Goal: Task Accomplishment & Management: Manage account settings

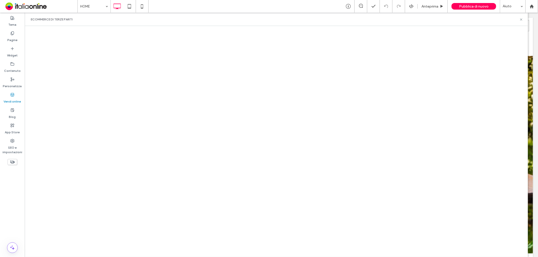
click at [518, 21] on div "eCommerce di terze parti" at bounding box center [276, 19] width 491 height 4
click at [520, 19] on icon at bounding box center [521, 20] width 4 height 4
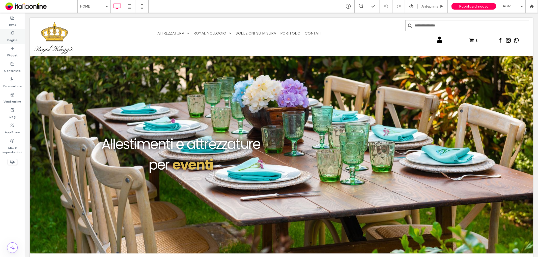
click at [14, 41] on label "Pagine" at bounding box center [12, 38] width 10 height 7
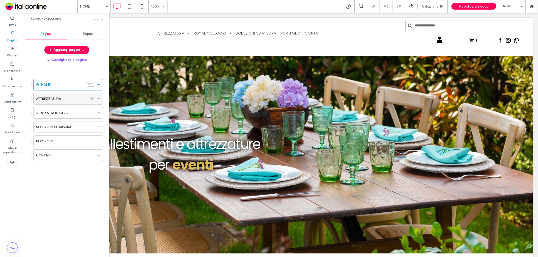
click at [54, 99] on label "ATTREZZATURA" at bounding box center [48, 98] width 25 height 9
click at [102, 19] on use at bounding box center [102, 19] width 2 height 2
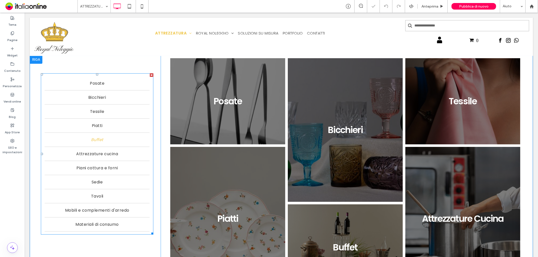
click at [97, 138] on span "Buffet" at bounding box center [97, 139] width 12 height 6
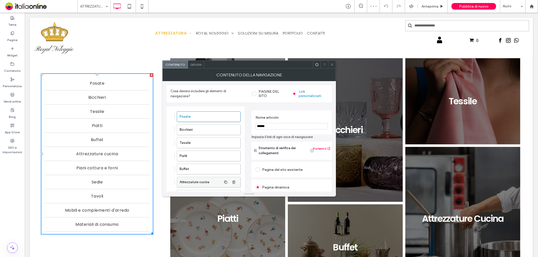
click at [197, 182] on label "Attrezzature cucina" at bounding box center [200, 182] width 42 height 10
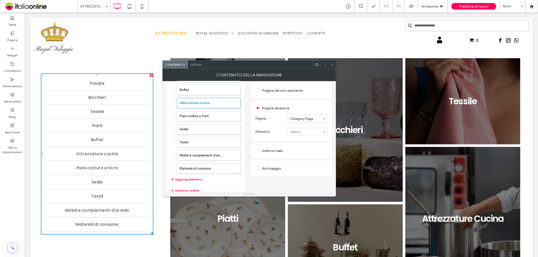
scroll to position [84, 0]
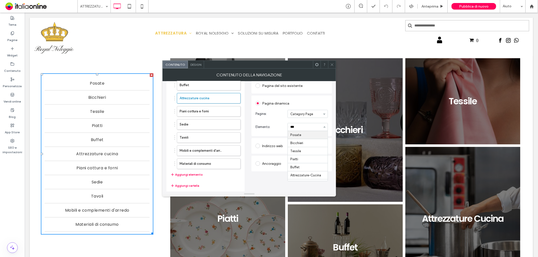
type input "****"
click at [331, 65] on icon at bounding box center [332, 65] width 4 height 4
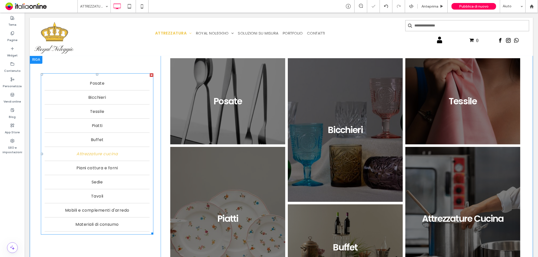
click at [126, 147] on link "Attrezzature cucina" at bounding box center [96, 154] width 105 height 14
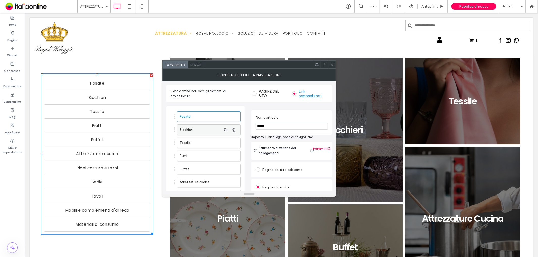
click at [204, 129] on label "Bicchieri" at bounding box center [200, 130] width 42 height 10
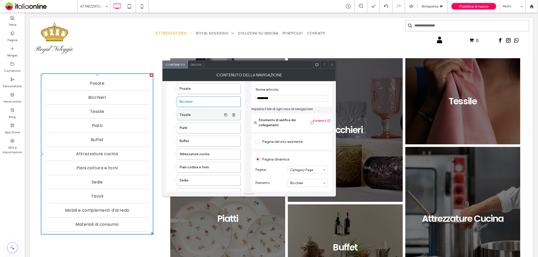
click at [218, 114] on label "Tessile" at bounding box center [200, 115] width 42 height 10
click at [210, 126] on label "Piatti" at bounding box center [200, 128] width 42 height 10
click at [207, 139] on label "Buffet" at bounding box center [200, 141] width 42 height 10
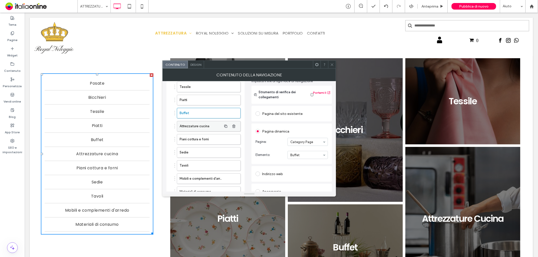
drag, startPoint x: 210, startPoint y: 123, endPoint x: 231, endPoint y: 127, distance: 21.1
click at [210, 123] on label "Attrezzature cucina" at bounding box center [200, 126] width 42 height 10
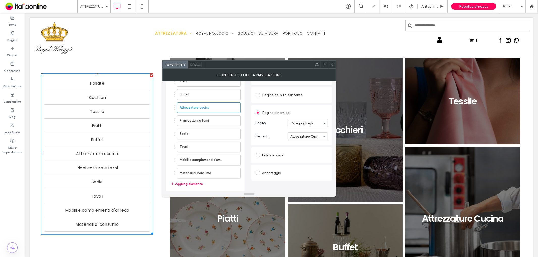
scroll to position [84, 0]
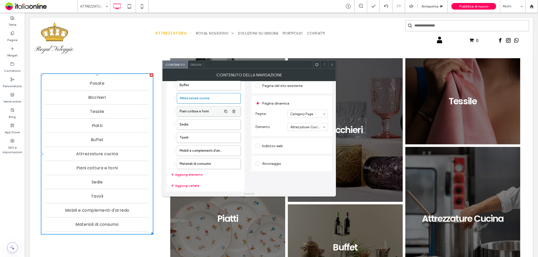
click at [217, 110] on label "Piani cottura e forni" at bounding box center [200, 111] width 42 height 10
type input "*"
click at [233, 110] on use "button" at bounding box center [233, 111] width 3 height 3
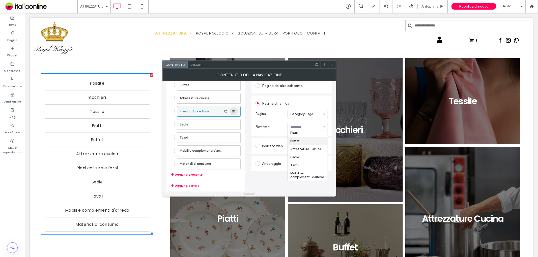
scroll to position [81, 0]
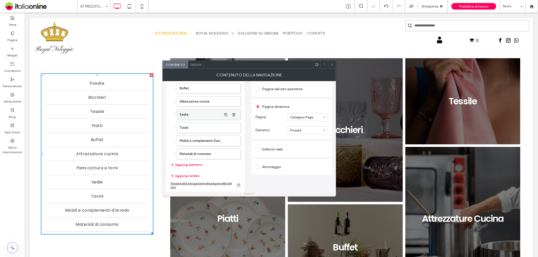
click at [198, 112] on label "Sedie" at bounding box center [200, 115] width 42 height 10
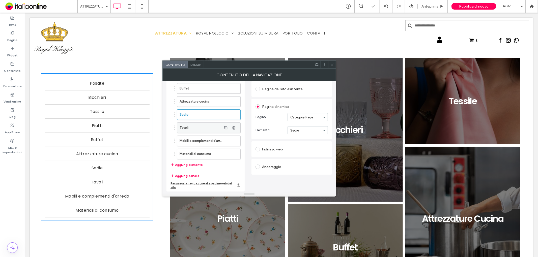
click at [207, 127] on label "Tavoli" at bounding box center [200, 128] width 42 height 10
click at [208, 137] on label "Mobili e complementi d'arredo" at bounding box center [200, 141] width 42 height 10
click at [206, 151] on label "Materiali di consumo" at bounding box center [200, 154] width 42 height 10
type input "*****"
click at [234, 155] on use "button" at bounding box center [233, 153] width 3 height 3
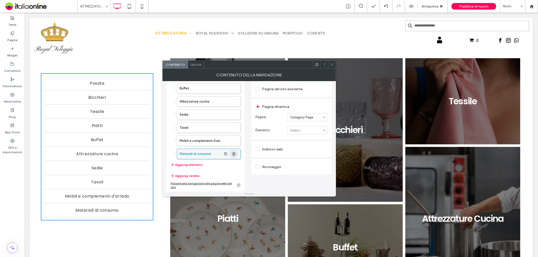
scroll to position [68, 0]
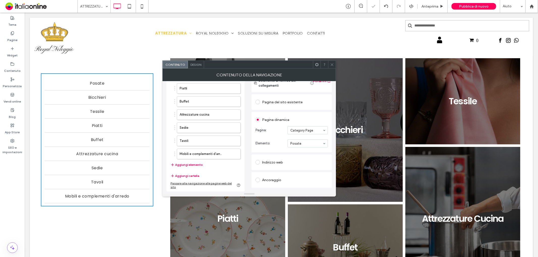
click at [333, 66] on icon at bounding box center [332, 65] width 4 height 4
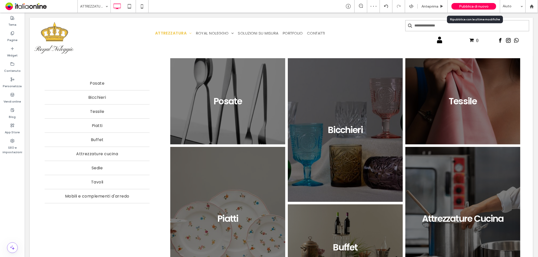
click at [472, 6] on span "Pubblica di nuovo" at bounding box center [473, 6] width 29 height 4
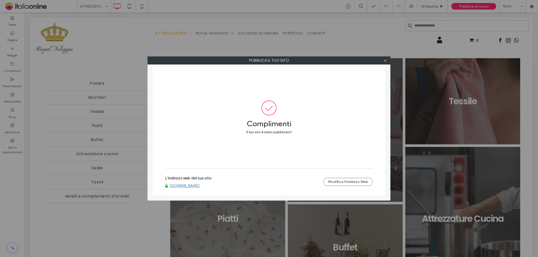
drag, startPoint x: 384, startPoint y: 57, endPoint x: 377, endPoint y: 56, distance: 7.1
click at [384, 57] on span at bounding box center [385, 61] width 4 height 8
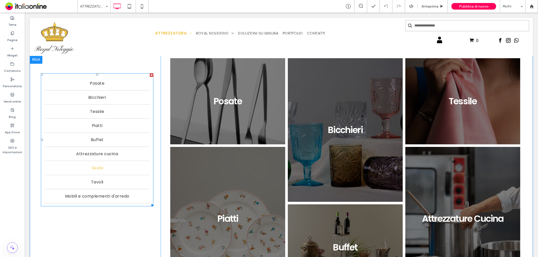
click at [98, 169] on link "Sedie" at bounding box center [96, 168] width 105 height 14
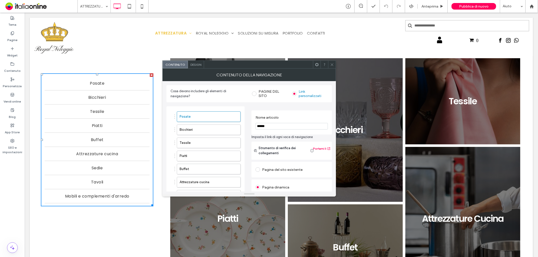
drag, startPoint x: 331, startPoint y: 64, endPoint x: 328, endPoint y: 63, distance: 3.1
click at [331, 64] on icon at bounding box center [332, 65] width 4 height 4
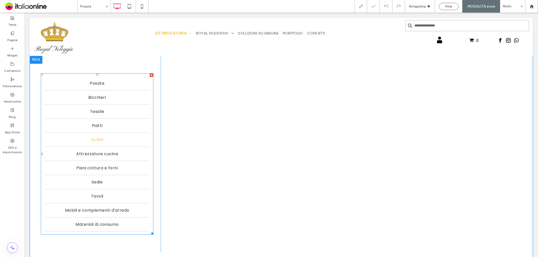
click at [81, 133] on link "Buffet" at bounding box center [96, 140] width 105 height 14
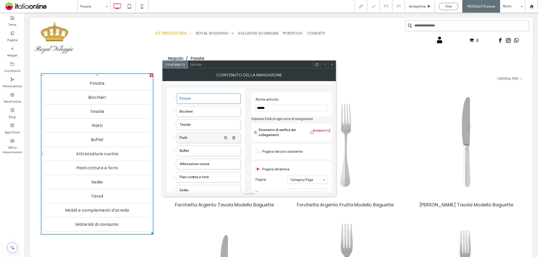
scroll to position [28, 0]
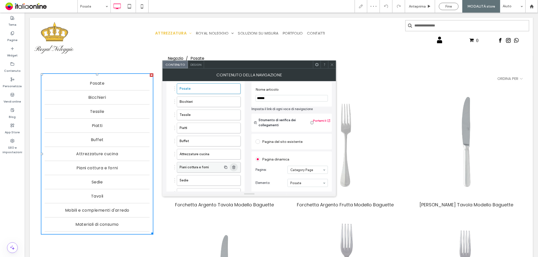
click at [235, 169] on icon "button" at bounding box center [234, 167] width 4 height 4
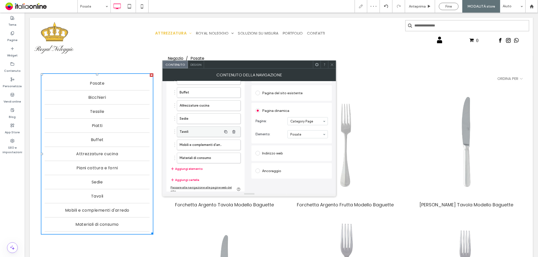
scroll to position [81, 0]
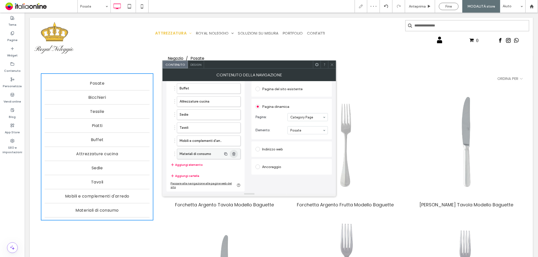
click at [234, 155] on icon "button" at bounding box center [234, 154] width 4 height 4
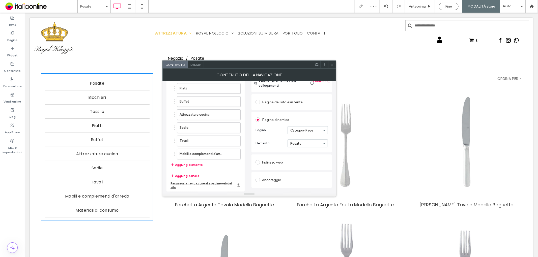
scroll to position [68, 0]
click at [329, 63] on div at bounding box center [332, 65] width 8 height 8
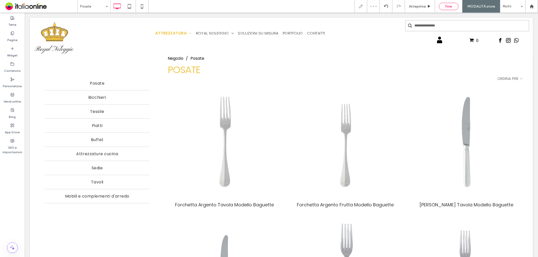
click at [451, 6] on span "Fine" at bounding box center [448, 6] width 7 height 4
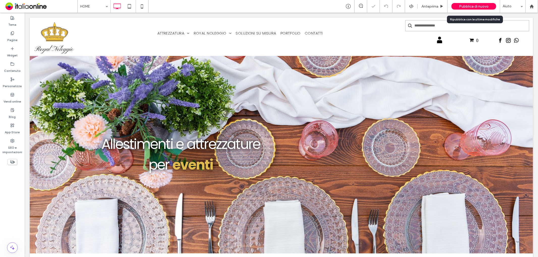
click at [465, 6] on span "Pubblica di nuovo" at bounding box center [473, 6] width 29 height 4
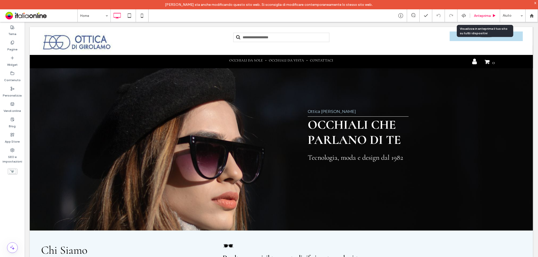
click at [483, 15] on span "Anteprima" at bounding box center [481, 16] width 17 height 4
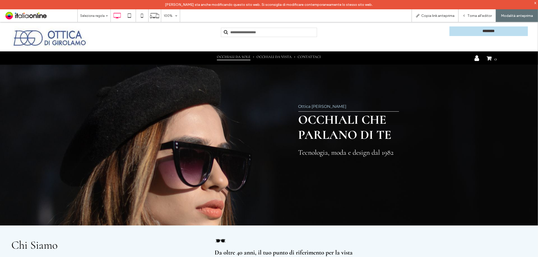
click at [232, 56] on span "Occhiali da sole" at bounding box center [234, 56] width 34 height 7
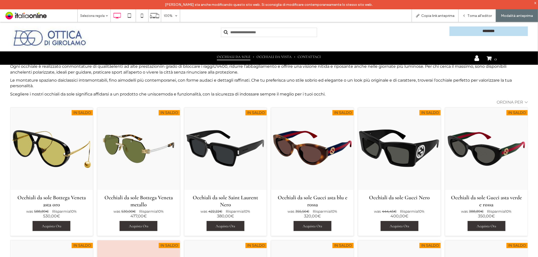
scroll to position [112, 0]
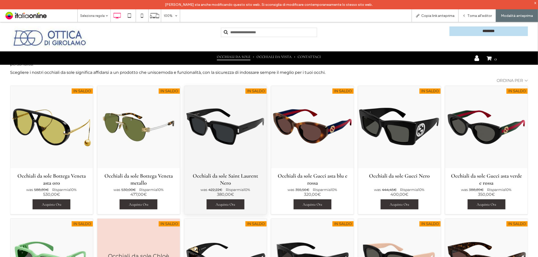
click at [218, 117] on div "Occhiali da sole Saint Laurent Nero" at bounding box center [225, 127] width 82 height 82
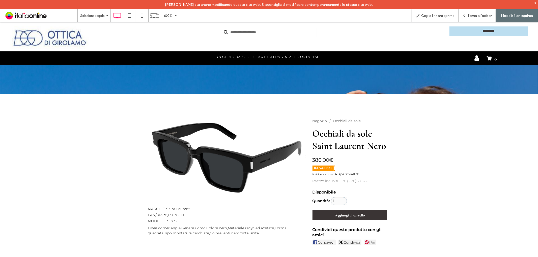
scroll to position [56, 0]
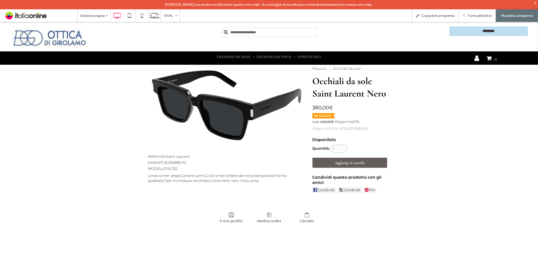
click at [349, 165] on icon "button" at bounding box center [349, 162] width 5 height 9
click at [494, 58] on span "1" at bounding box center [495, 59] width 2 height 6
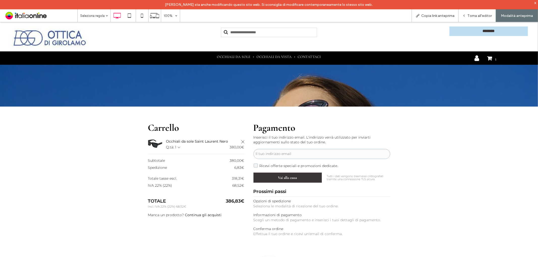
click at [241, 140] on icon "Rimuovi articolo" at bounding box center [242, 141] width 3 height 3
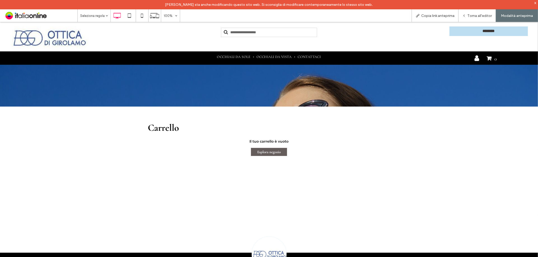
click at [260, 150] on span "Esplora negozio" at bounding box center [268, 151] width 23 height 5
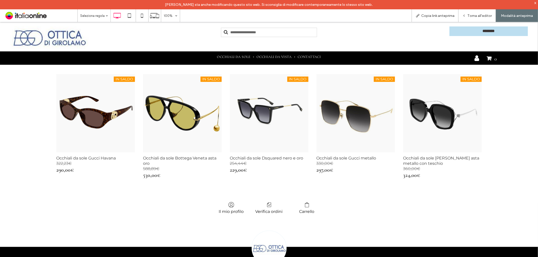
scroll to position [224, 0]
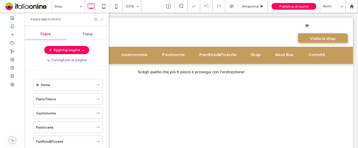
scroll to position [55, 0]
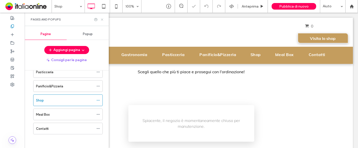
click at [104, 19] on icon at bounding box center [102, 20] width 4 height 4
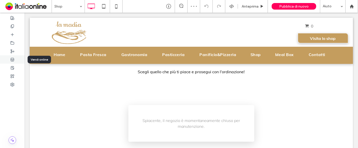
click at [12, 60] on use at bounding box center [12, 59] width 3 height 3
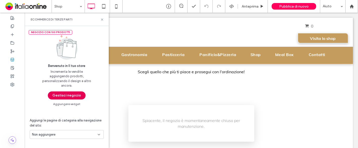
click at [61, 95] on button "Gestisci negozio" at bounding box center [67, 95] width 38 height 8
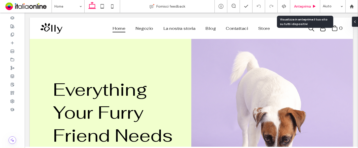
click at [312, 6] on div "Anteprima" at bounding box center [306, 6] width 30 height 4
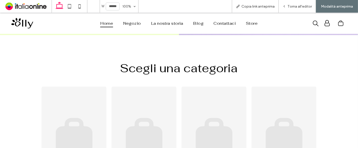
scroll to position [196, 0]
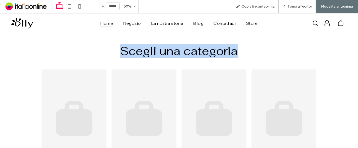
drag, startPoint x: 119, startPoint y: 50, endPoint x: 252, endPoint y: 50, distance: 133.3
click at [252, 50] on h2 "Scegli una categoria" at bounding box center [179, 51] width 285 height 15
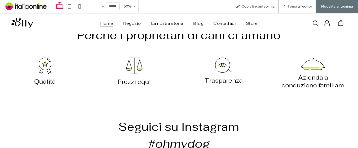
scroll to position [784, 0]
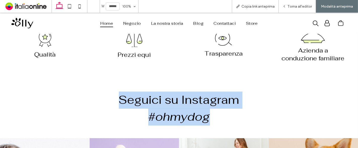
drag, startPoint x: 111, startPoint y: 96, endPoint x: 216, endPoint y: 114, distance: 106.4
click at [216, 114] on div "Seguici su Instagram #ohmydog" at bounding box center [179, 108] width 159 height 34
click at [216, 114] on h2 "#ohmydog" at bounding box center [179, 116] width 159 height 17
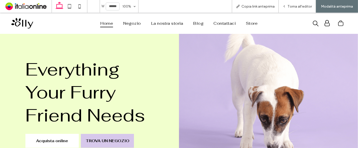
scroll to position [0, 0]
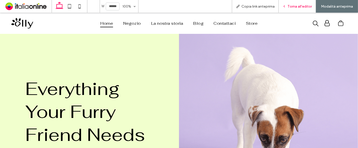
click at [299, 1] on div "Torna all'editor" at bounding box center [297, 6] width 37 height 13
click at [291, 5] on span "Torna all'editor" at bounding box center [300, 6] width 24 height 4
